Goal: Check status: Check status

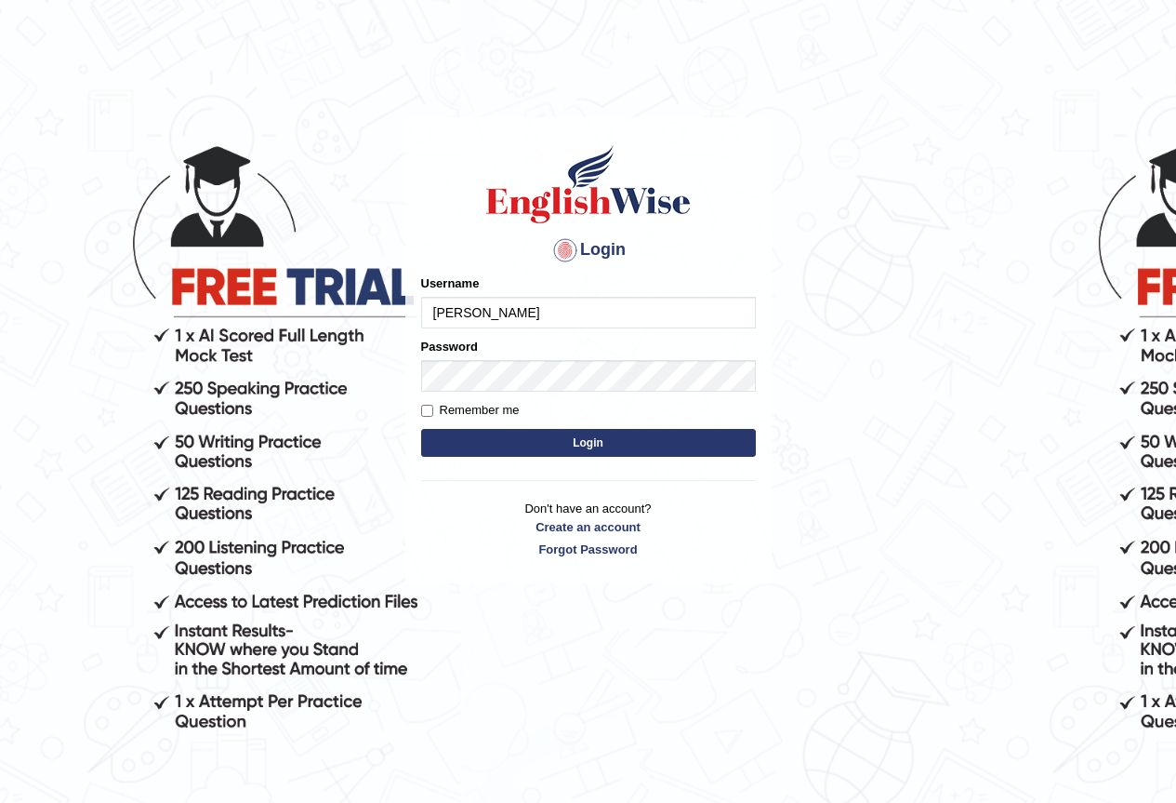
type input "Lanzas"
click at [463, 448] on button "Login" at bounding box center [588, 443] width 335 height 28
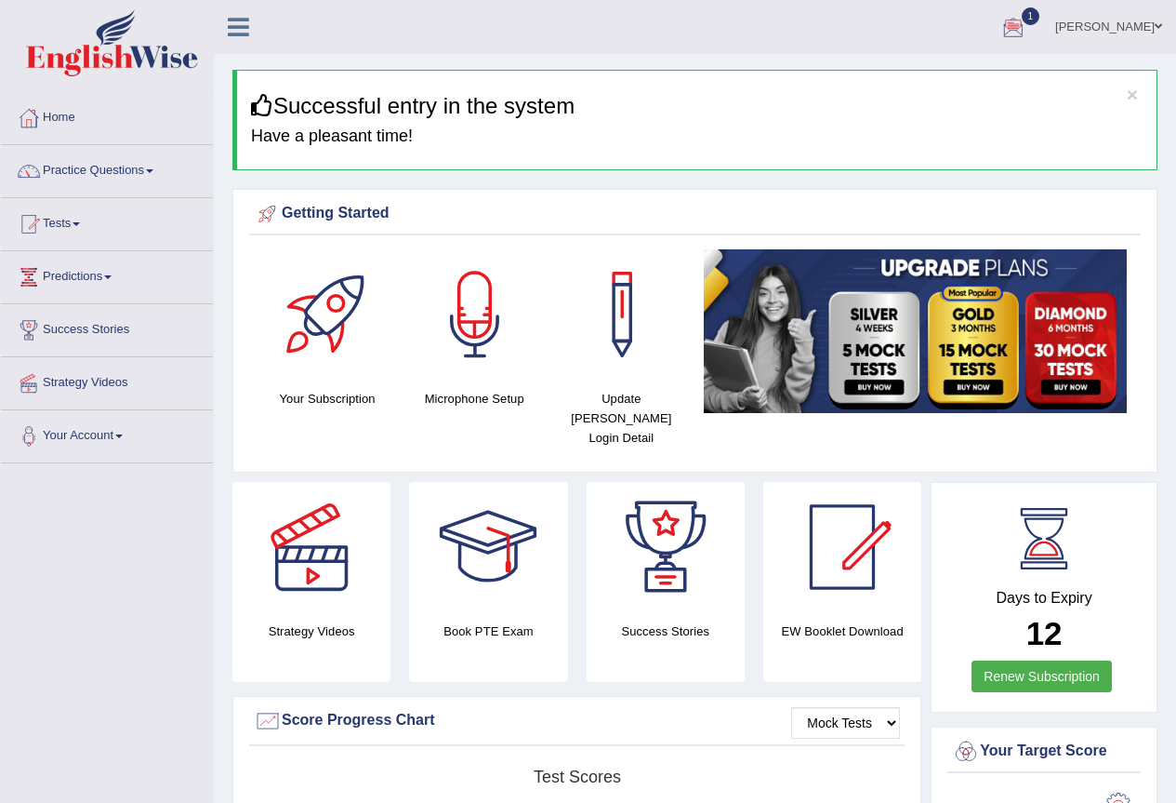
click at [1028, 28] on div at bounding box center [1014, 28] width 28 height 28
click at [892, 131] on strong "See All Alerts" at bounding box center [896, 132] width 83 height 15
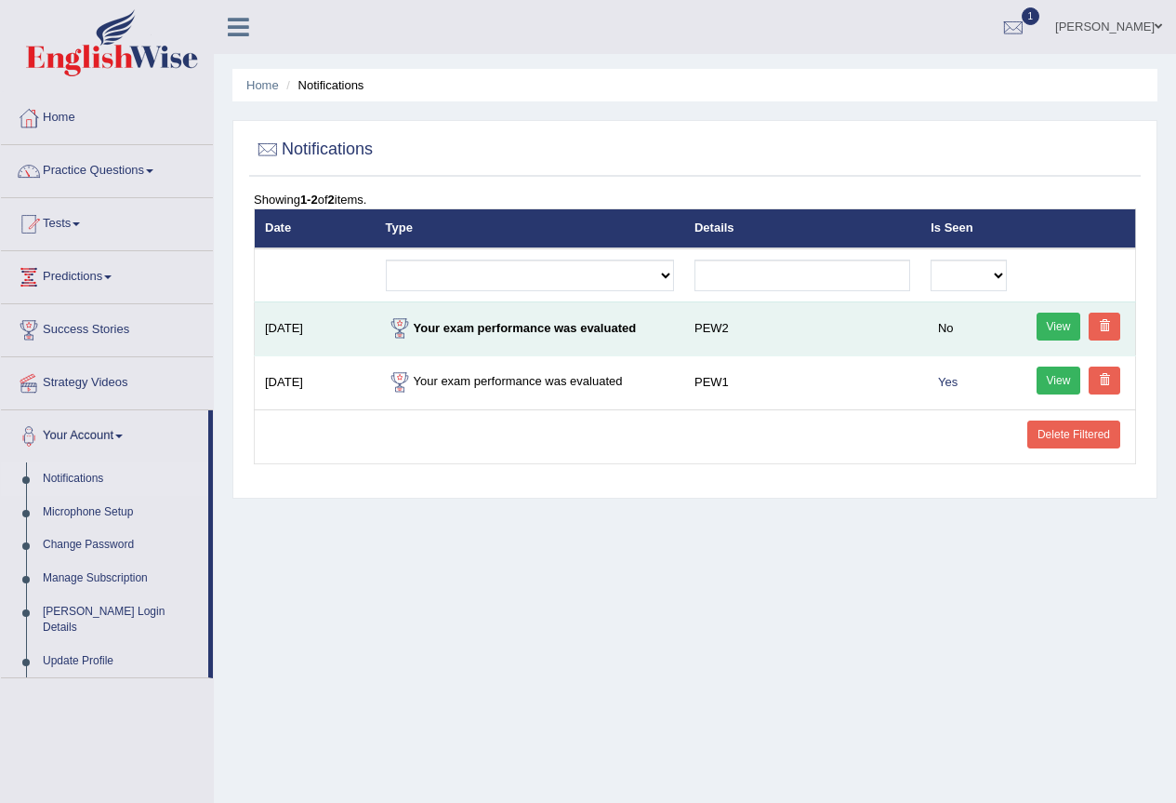
click at [1055, 327] on link "View" at bounding box center [1059, 326] width 45 height 28
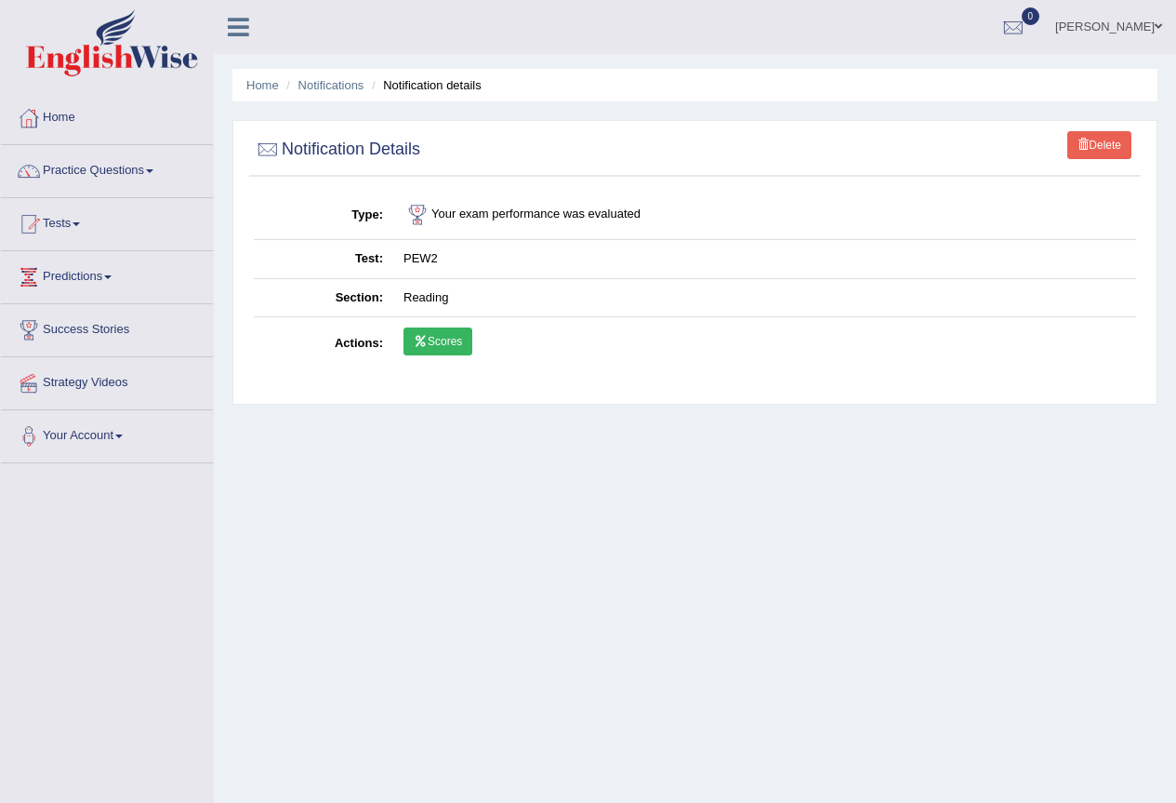
click at [440, 342] on link "Scores" at bounding box center [438, 341] width 69 height 28
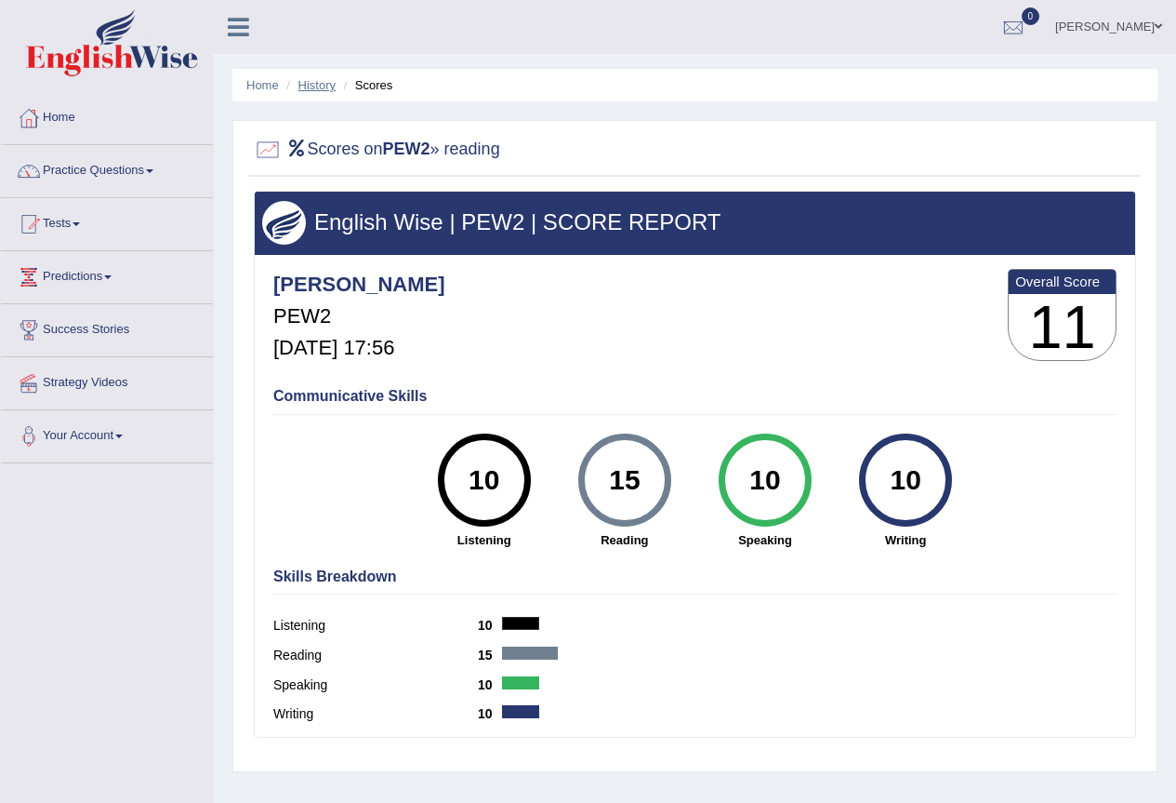
click at [317, 88] on link "History" at bounding box center [317, 85] width 37 height 14
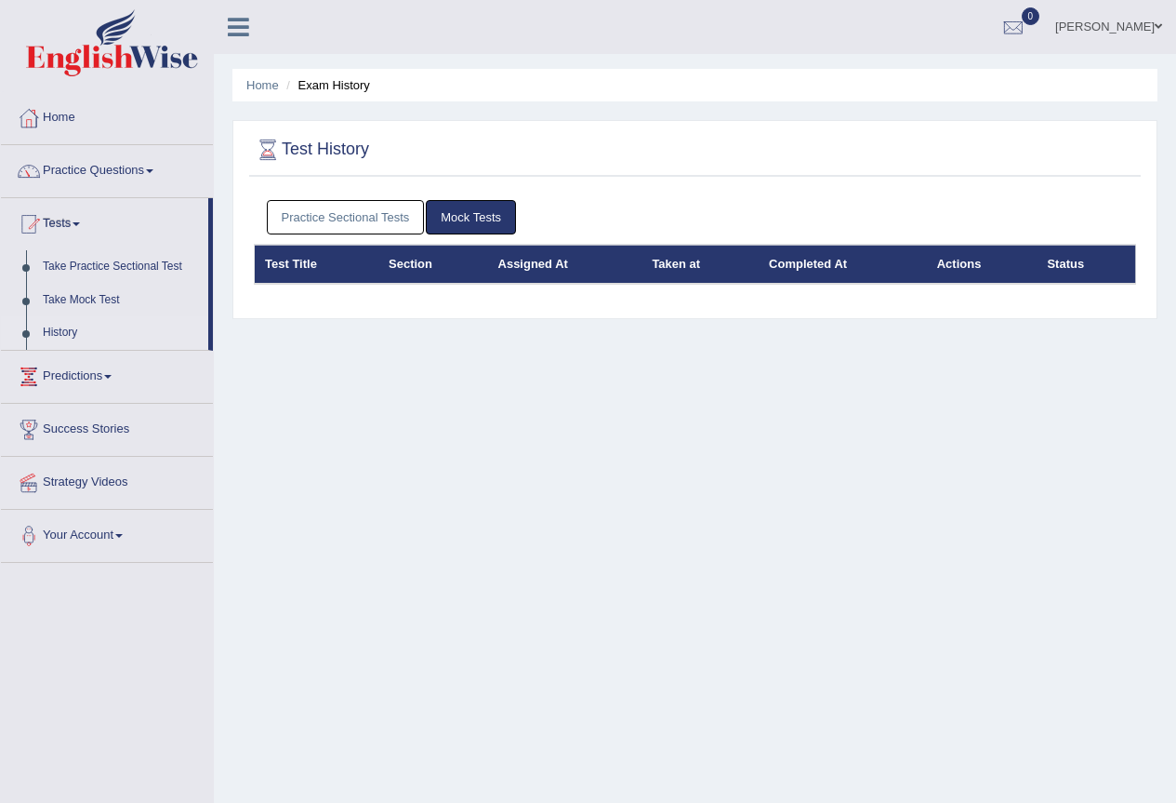
click at [366, 215] on link "Practice Sectional Tests" at bounding box center [346, 217] width 158 height 34
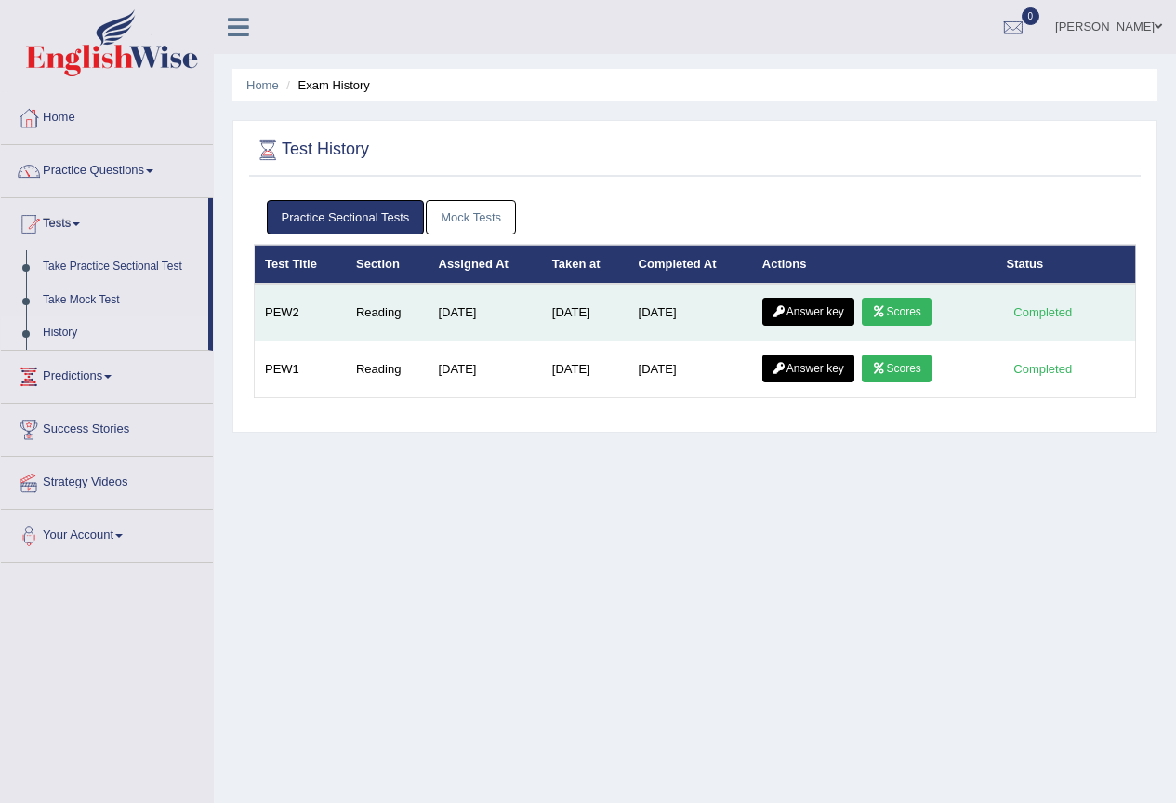
click at [825, 314] on link "Answer key" at bounding box center [809, 312] width 92 height 28
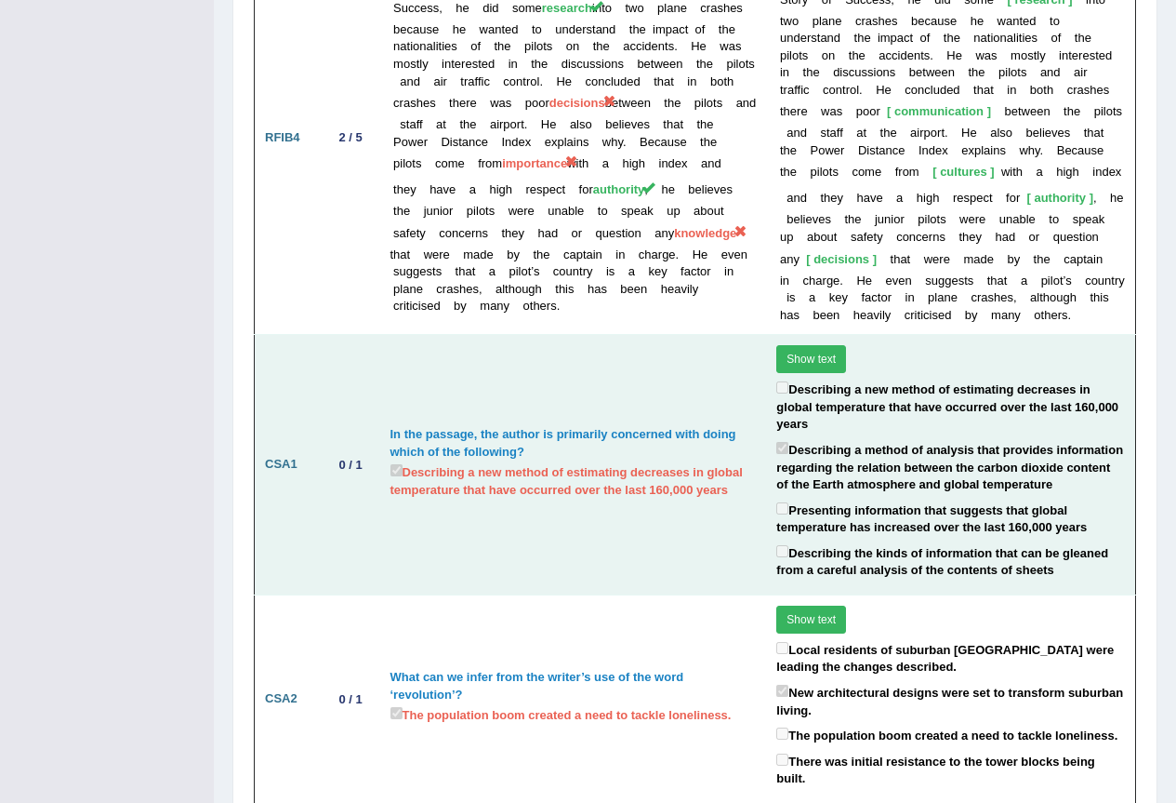
scroll to position [4511, 0]
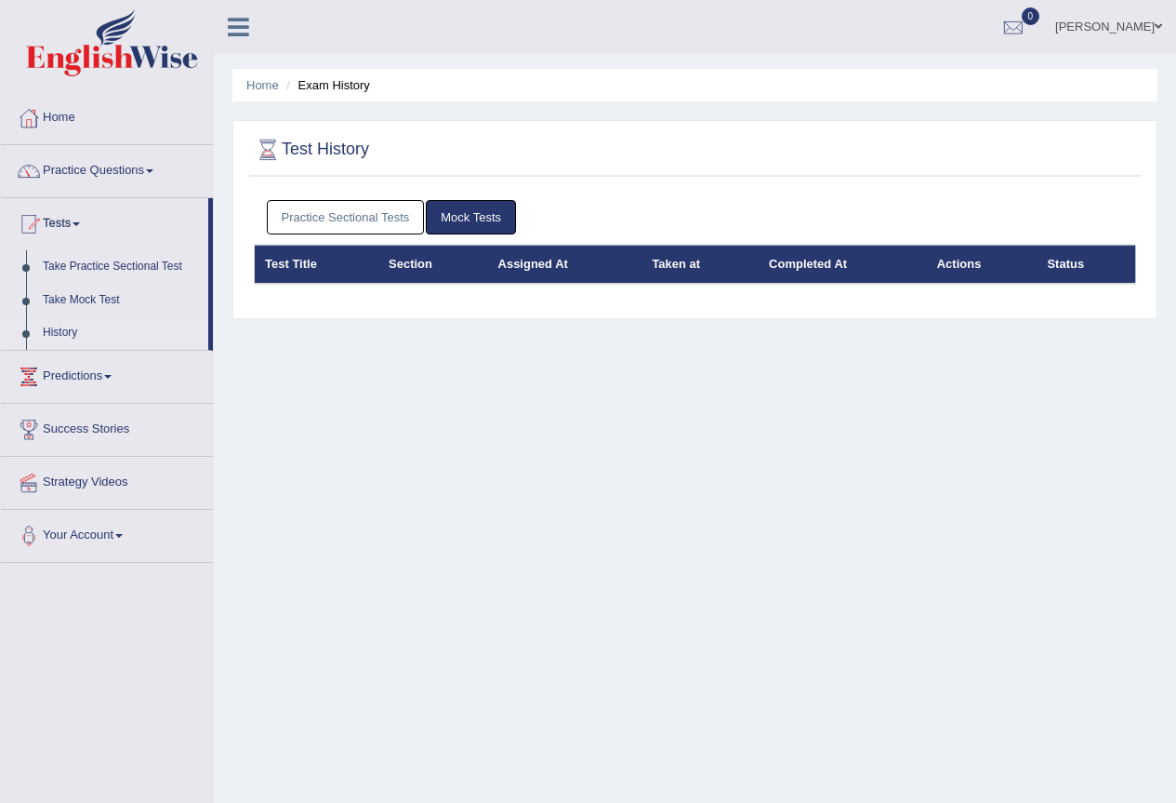
scroll to position [174, 0]
